Goal: Task Accomplishment & Management: Manage account settings

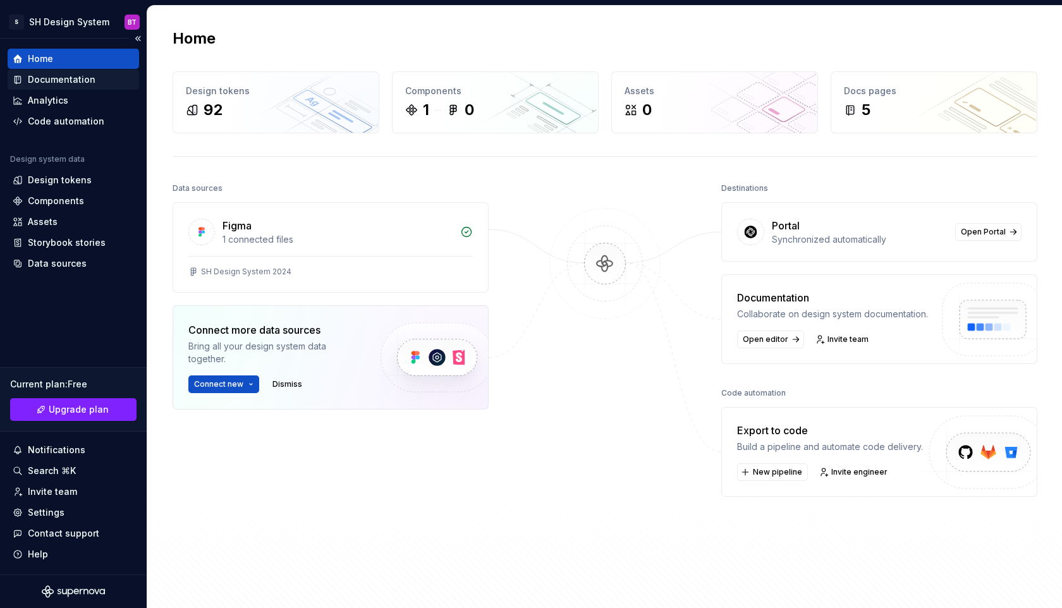
click at [97, 83] on div "Documentation" at bounding box center [73, 79] width 121 height 13
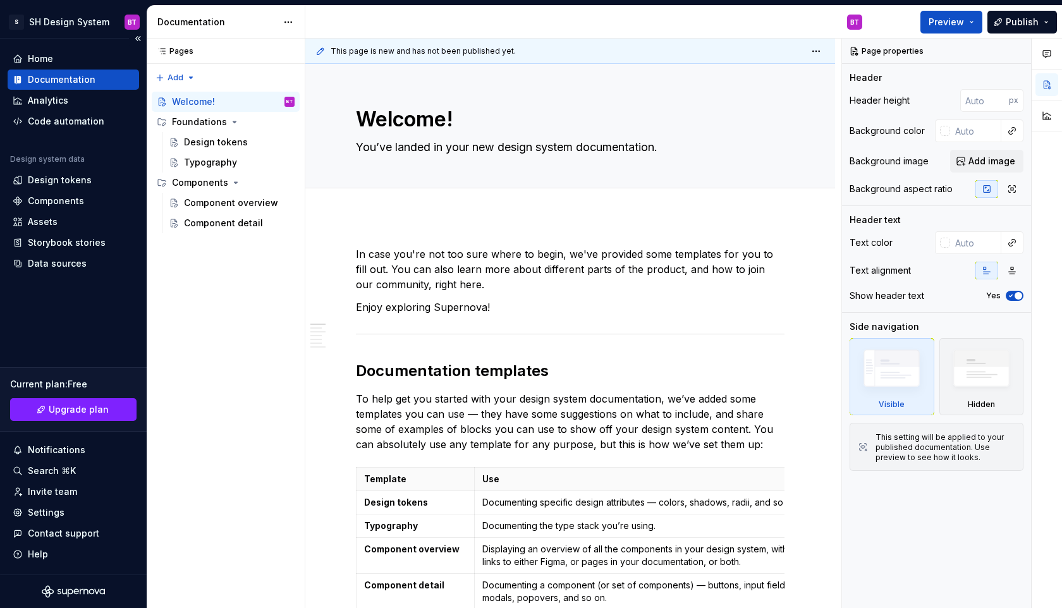
click at [95, 325] on div "Home Documentation Analytics Code automation Design system data Design tokens C…" at bounding box center [73, 307] width 147 height 536
click at [99, 87] on div "Documentation" at bounding box center [73, 80] width 131 height 20
type textarea "*"
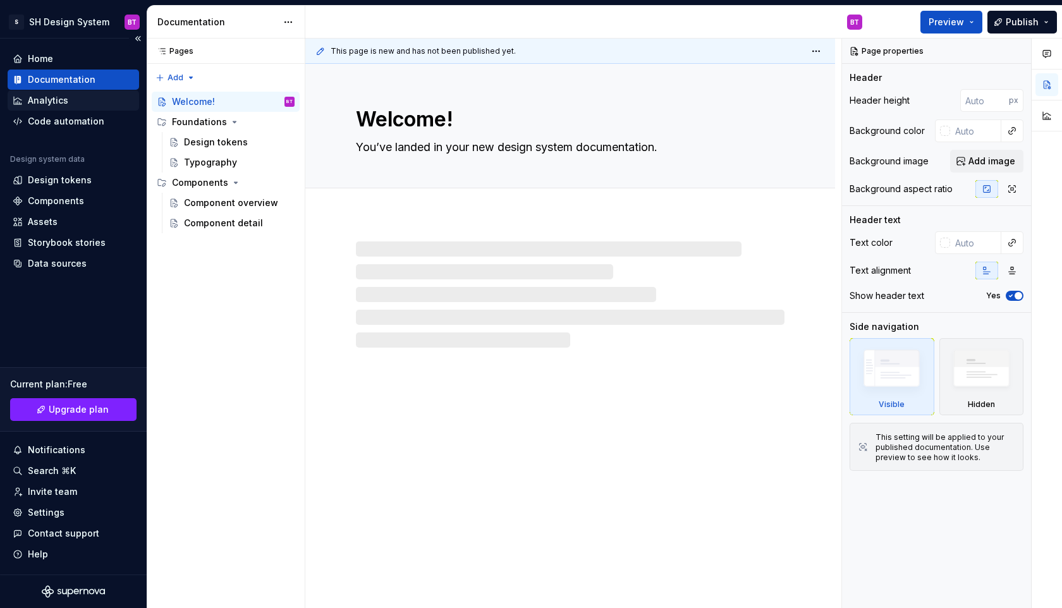
click at [91, 104] on div "Analytics" at bounding box center [73, 100] width 121 height 13
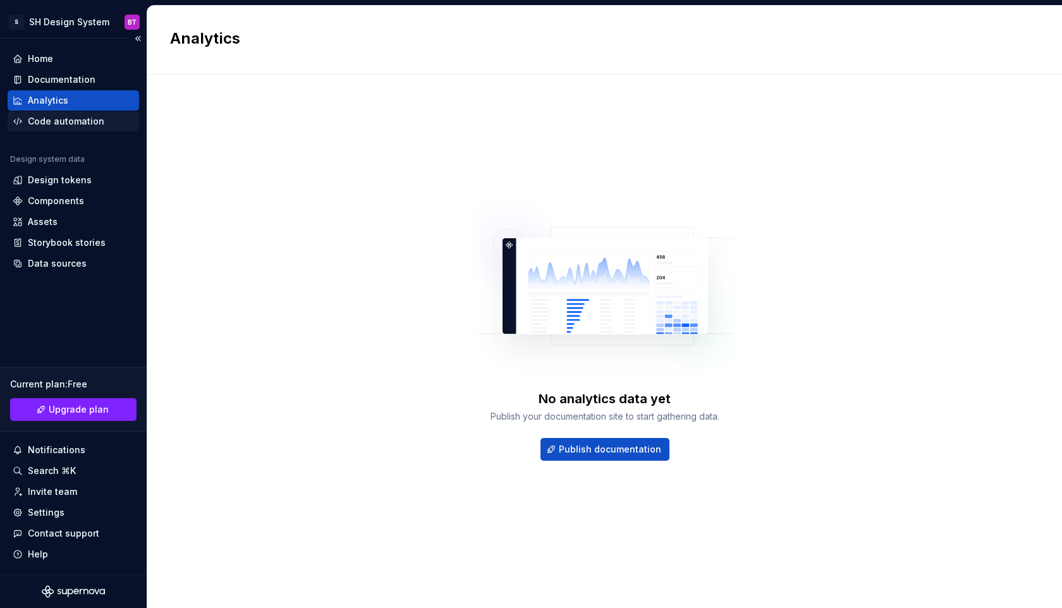
click at [88, 121] on div "Code automation" at bounding box center [66, 121] width 76 height 13
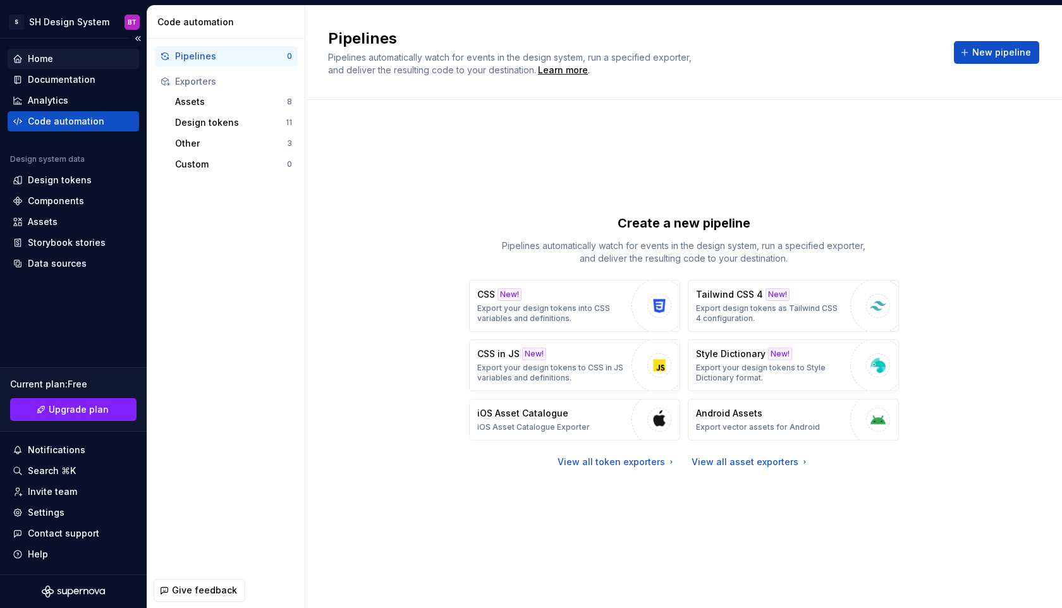
click at [35, 56] on div "Home" at bounding box center [40, 58] width 25 height 13
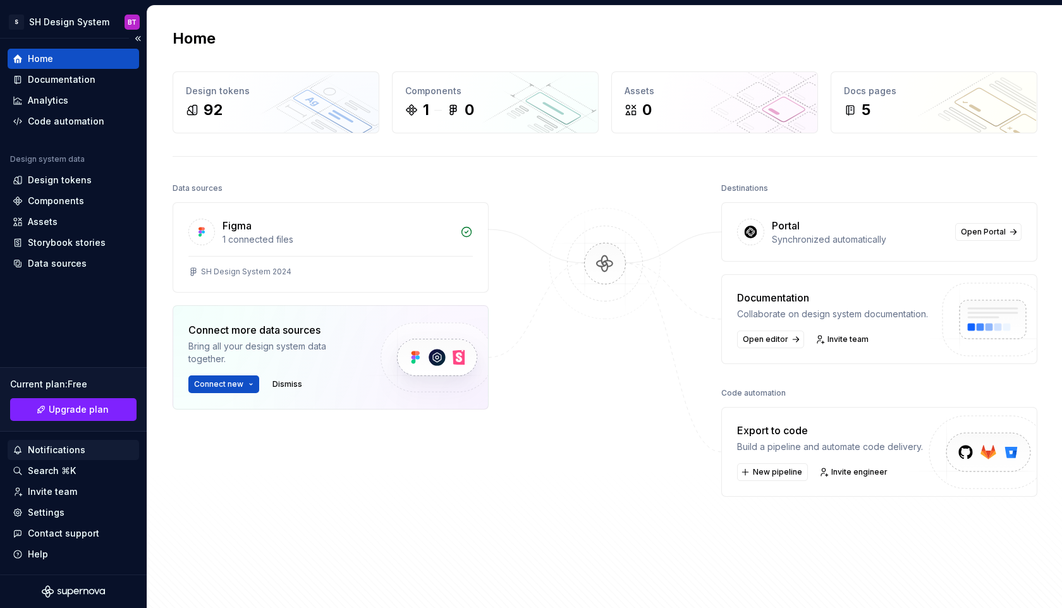
click at [42, 454] on div "Notifications" at bounding box center [57, 450] width 58 height 13
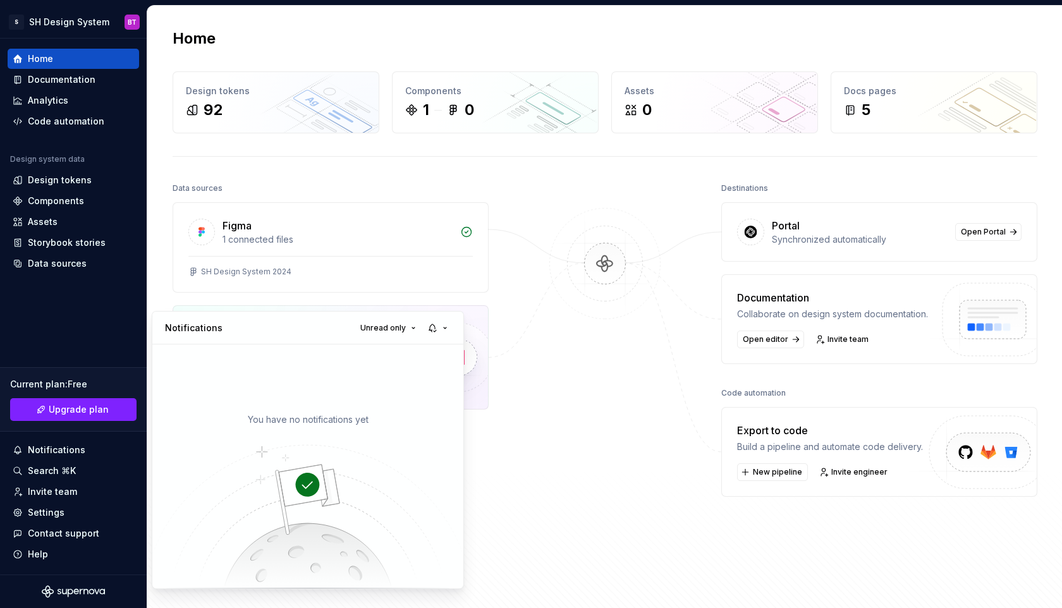
click at [50, 471] on html "S SH Design System BT Home Documentation Analytics Code automation Design syste…" at bounding box center [531, 304] width 1062 height 608
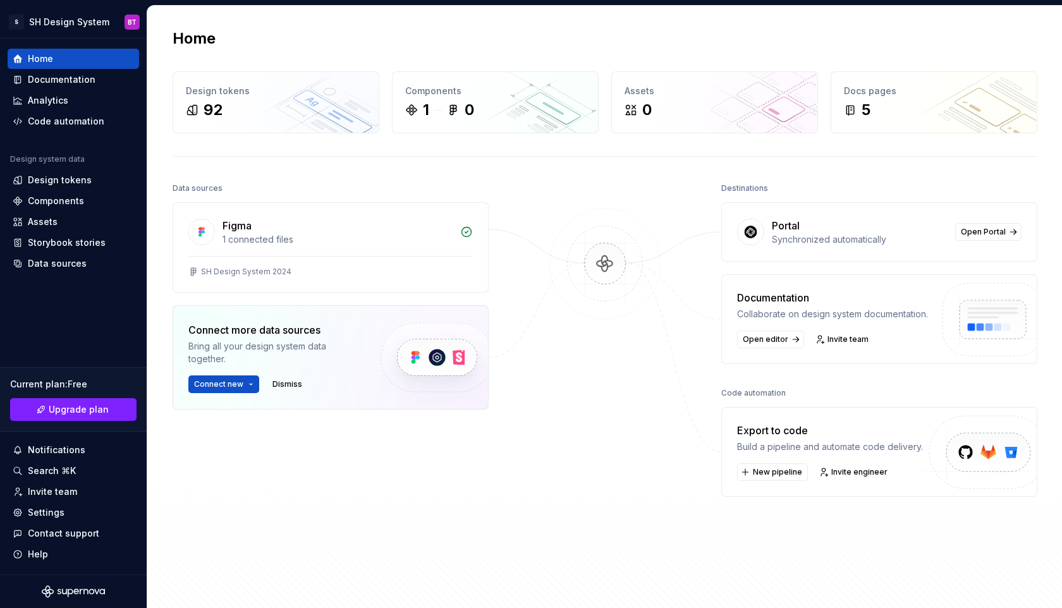
click at [50, 471] on div "Search ⌘K" at bounding box center [52, 470] width 48 height 13
click at [68, 489] on div "Invite team" at bounding box center [52, 491] width 49 height 13
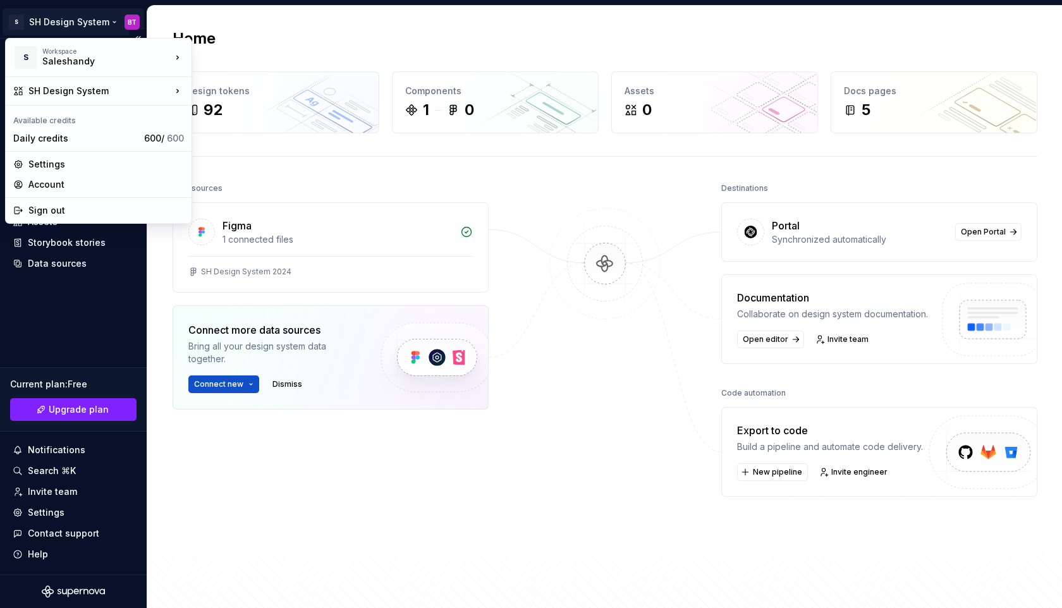
click at [129, 18] on html "S SH Design System BT Home Documentation Analytics Code automation Design syste…" at bounding box center [531, 304] width 1062 height 608
click at [120, 22] on html "S SH Design System BT Home Documentation Analytics Code automation Design syste…" at bounding box center [531, 304] width 1062 height 608
click at [116, 20] on html "S SH Design System BT Home Documentation Analytics Code automation Design syste…" at bounding box center [531, 304] width 1062 height 608
click at [78, 513] on html "S SH Design System BT Home Documentation Analytics Code automation Design syste…" at bounding box center [531, 304] width 1062 height 608
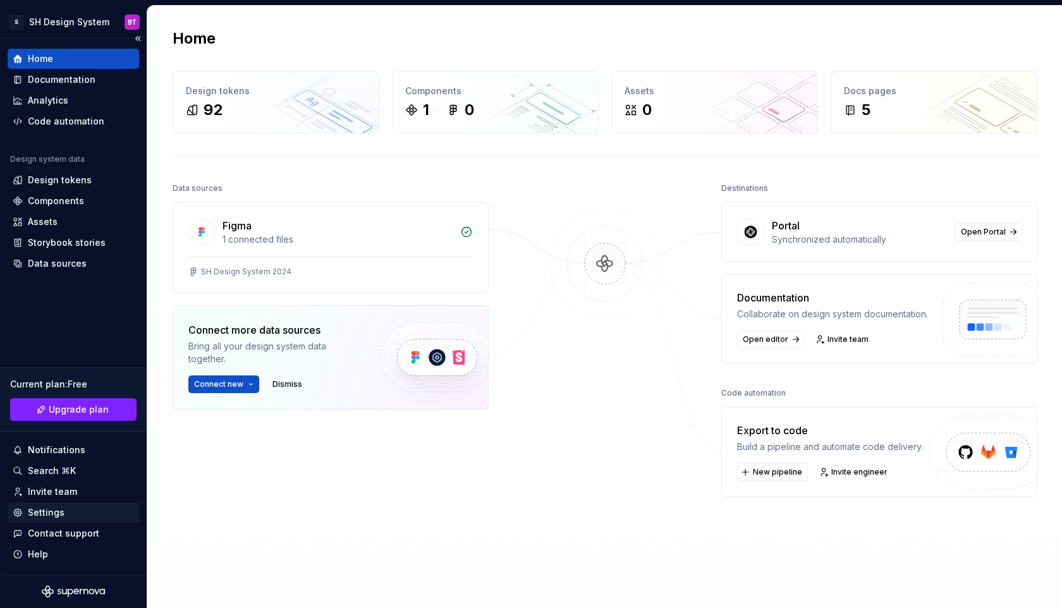
click at [61, 511] on div "Settings" at bounding box center [46, 512] width 37 height 13
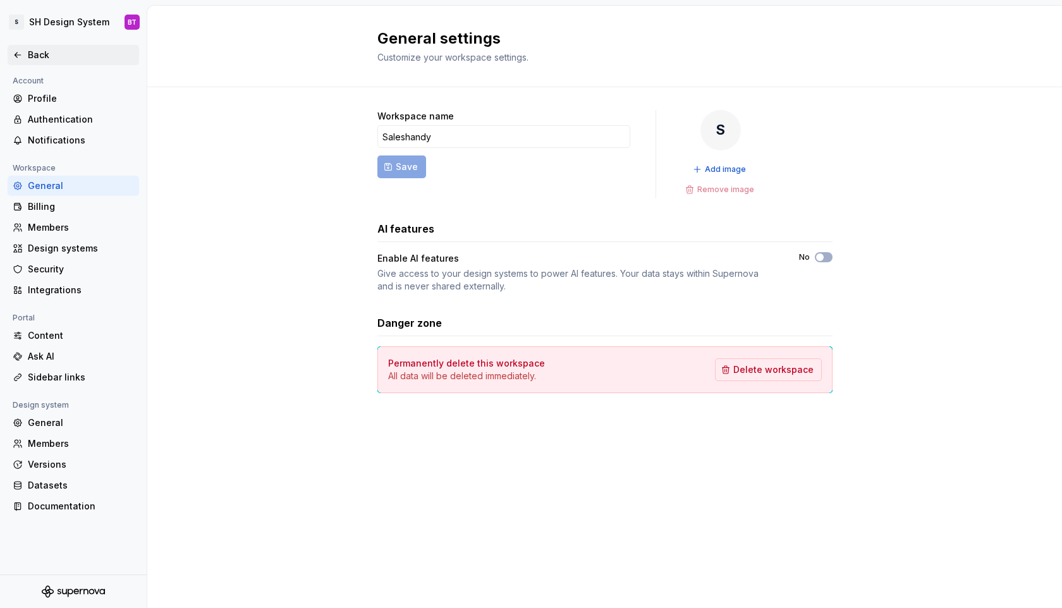
click at [13, 54] on icon at bounding box center [18, 55] width 10 height 10
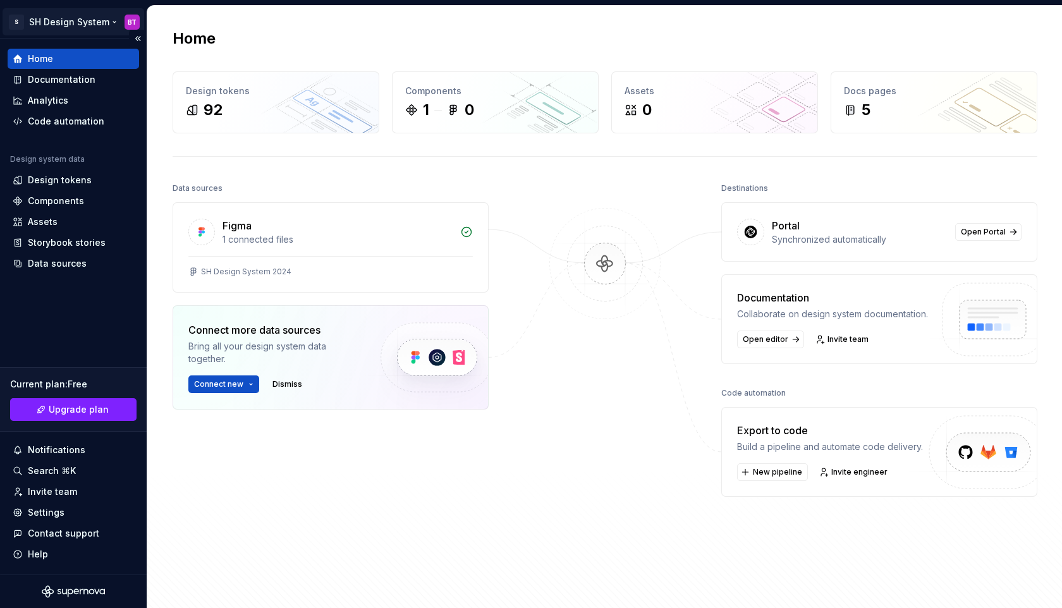
click at [87, 29] on html "S SH Design System BT Home Documentation Analytics Code automation Design syste…" at bounding box center [531, 304] width 1062 height 608
click at [71, 449] on html "S SH Design System BT Home Documentation Analytics Code automation Design syste…" at bounding box center [531, 304] width 1062 height 608
click at [71, 449] on div "Notifications" at bounding box center [57, 450] width 58 height 13
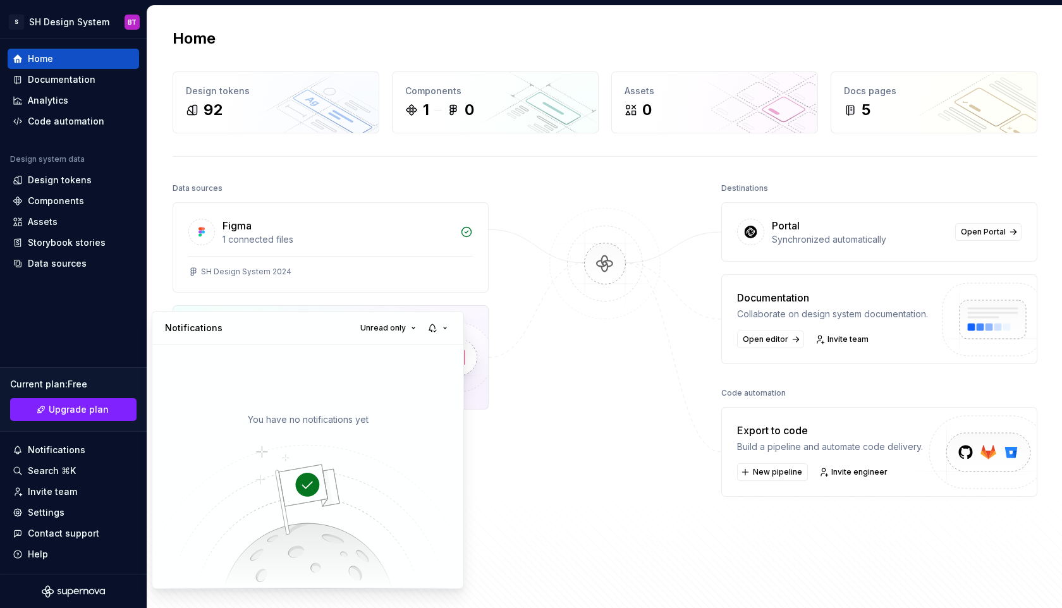
click at [355, 319] on button "Unread only" at bounding box center [388, 328] width 67 height 18
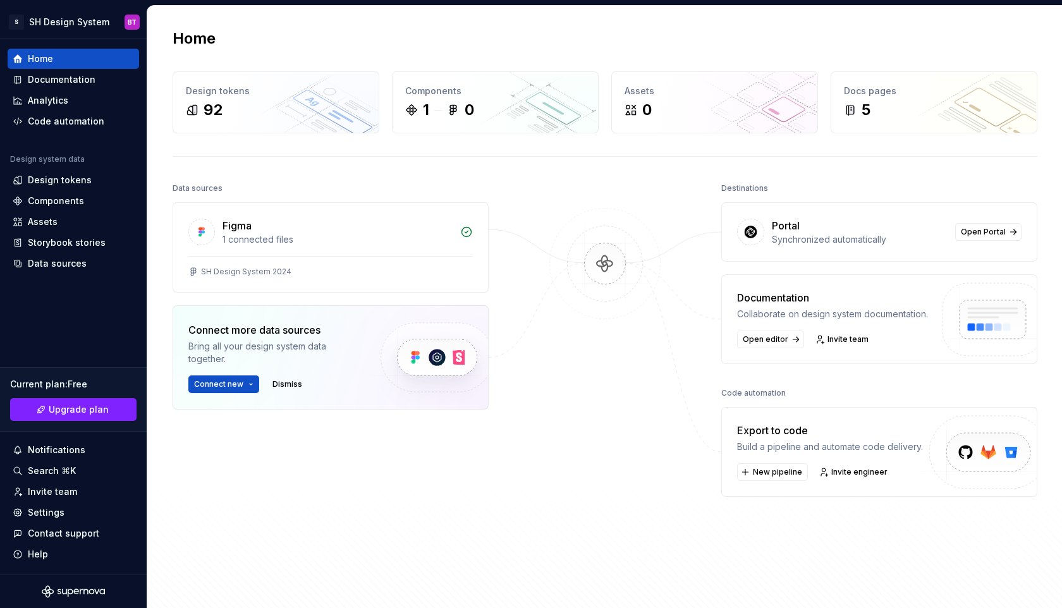
click at [6, 324] on html "S SH Design System BT Home Documentation Analytics Code automation Design syste…" at bounding box center [531, 304] width 1062 height 608
click at [71, 408] on span "Upgrade plan" at bounding box center [79, 409] width 60 height 13
click at [87, 492] on div "Invite team" at bounding box center [73, 491] width 121 height 13
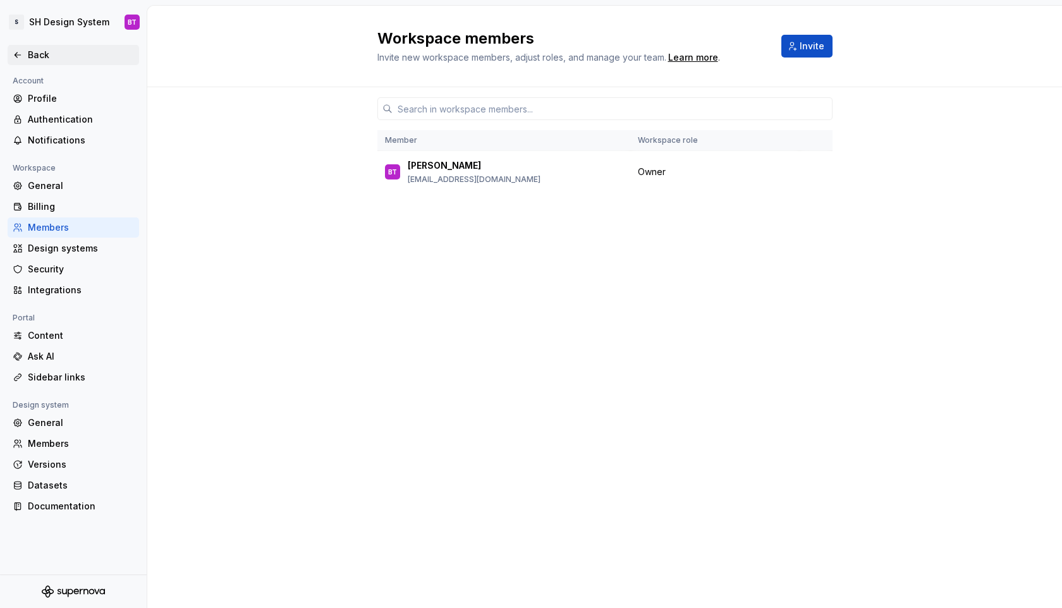
click at [26, 59] on div "Back" at bounding box center [73, 55] width 121 height 13
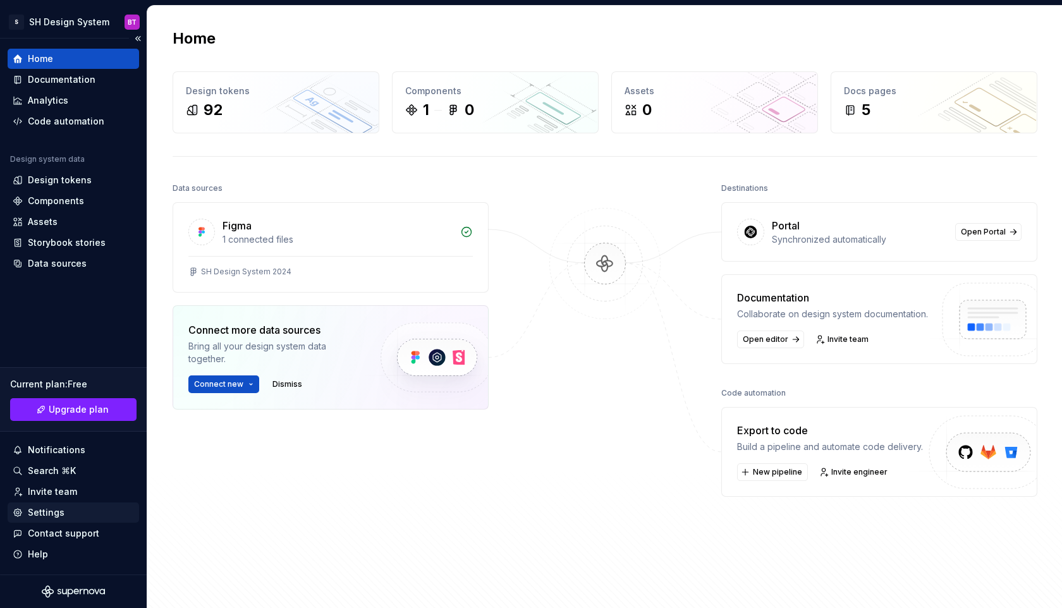
click at [75, 510] on div "Settings" at bounding box center [73, 512] width 121 height 13
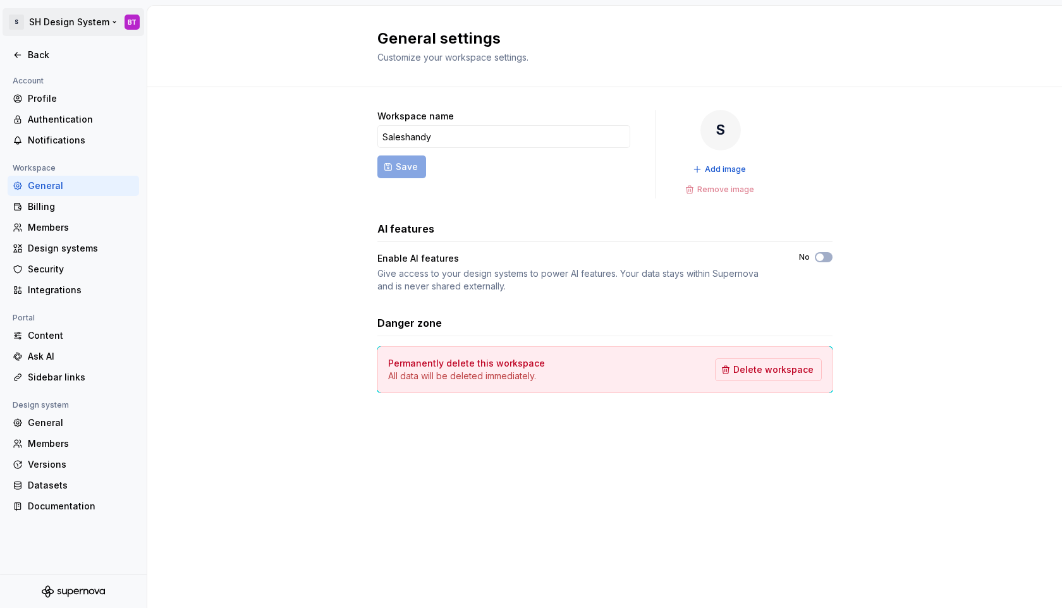
click at [136, 23] on html "S SH Design System BT Back Account Profile Authentication Notifications Workspa…" at bounding box center [531, 304] width 1062 height 608
click at [11, 23] on html "S SH Design System BT Back Account Profile Authentication Notifications Workspa…" at bounding box center [531, 304] width 1062 height 608
click at [113, 16] on html "S SH Design System BT Back Account Profile Authentication Notifications Workspa…" at bounding box center [531, 304] width 1062 height 608
click at [34, 59] on div "Back" at bounding box center [81, 55] width 106 height 13
